Goal: Transaction & Acquisition: Book appointment/travel/reservation

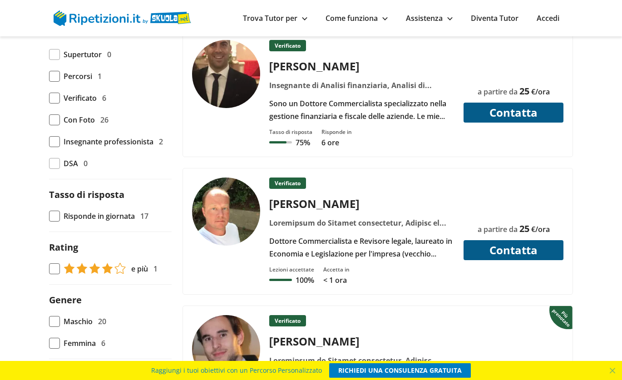
scroll to position [484, 0]
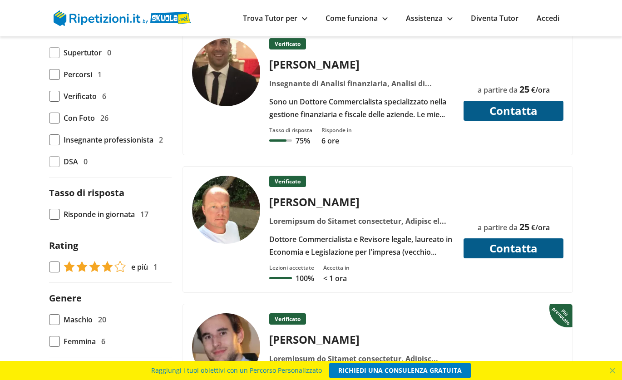
click at [480, 248] on button "Contatta" at bounding box center [513, 248] width 100 height 20
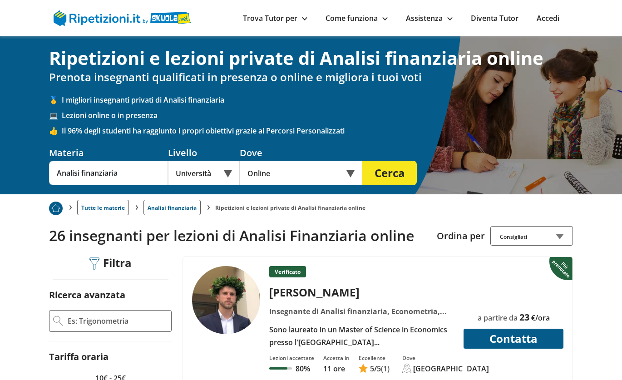
click at [544, 16] on link "Accedi" at bounding box center [548, 18] width 23 height 10
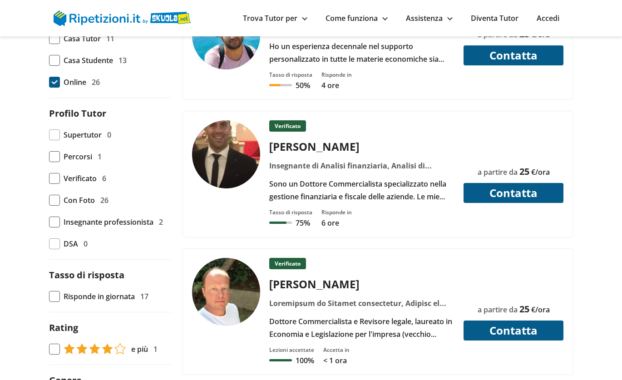
click at [508, 327] on button "Contatta" at bounding box center [513, 330] width 100 height 20
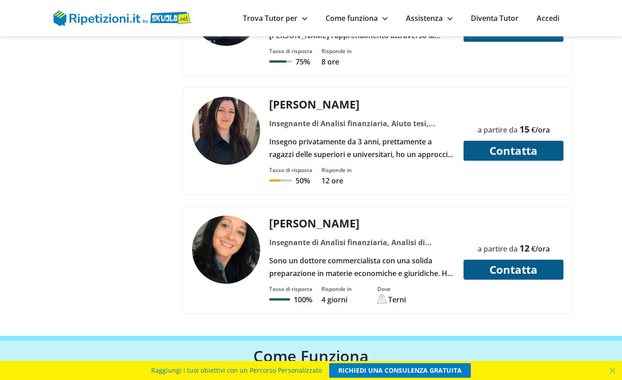
scroll to position [3363, 0]
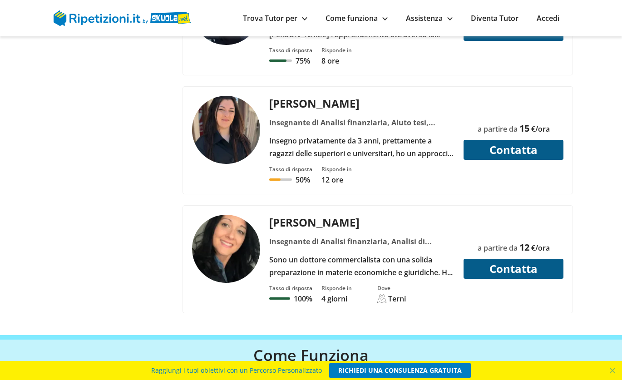
click at [478, 259] on button "Contatta" at bounding box center [513, 269] width 100 height 20
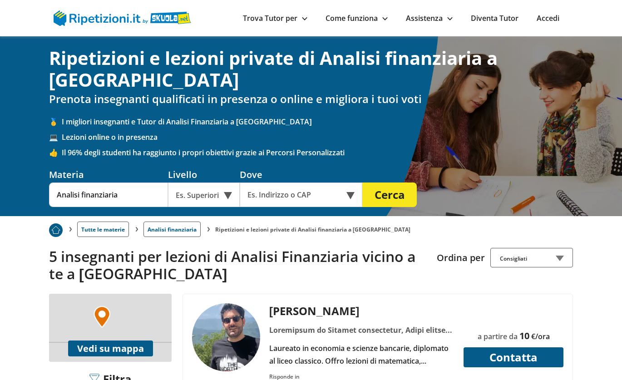
click at [236, 182] on div "Es. Superiori" at bounding box center [204, 194] width 72 height 25
click at [404, 182] on button "Cerca" at bounding box center [389, 194] width 54 height 25
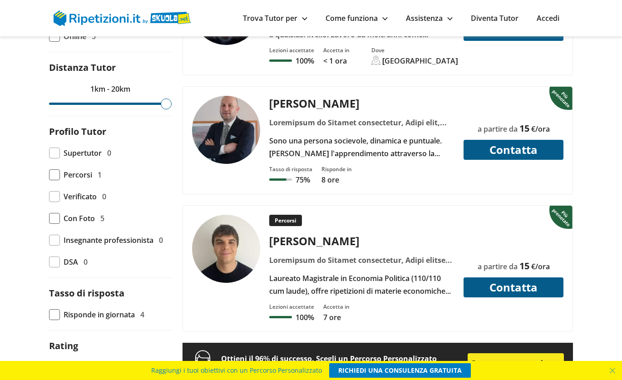
scroll to position [579, 0]
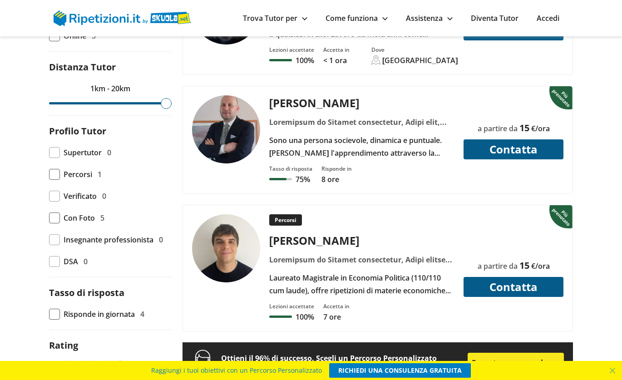
click at [374, 95] on div "[PERSON_NAME]" at bounding box center [362, 102] width 192 height 15
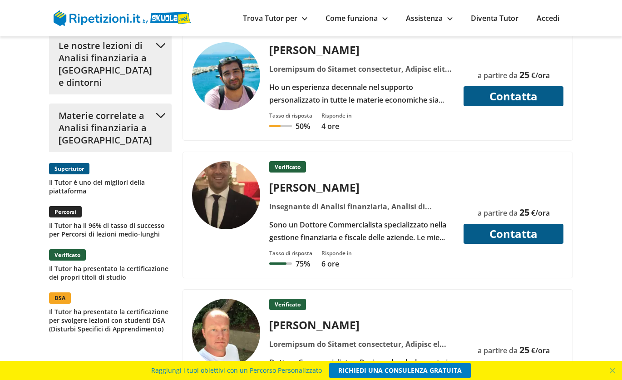
scroll to position [1142, 0]
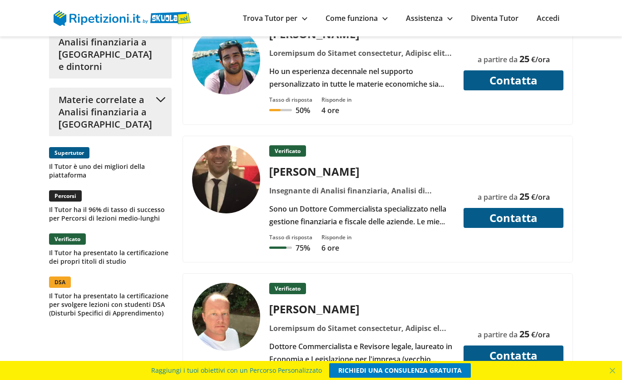
click at [387, 202] on div "Sono un Dottore Commercialista specializzato nella gestione finanziaria e fisca…" at bounding box center [362, 214] width 192 height 25
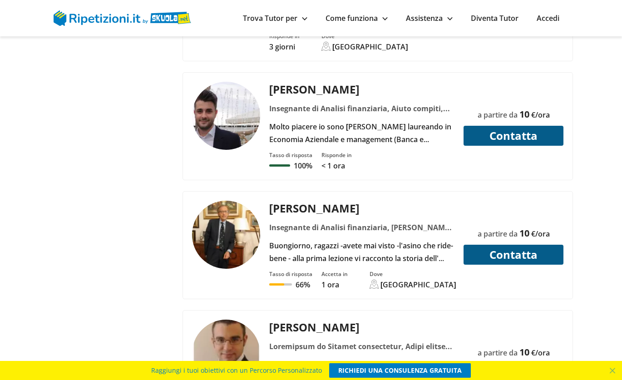
scroll to position [2607, 0]
